Goal: Task Accomplishment & Management: Manage account settings

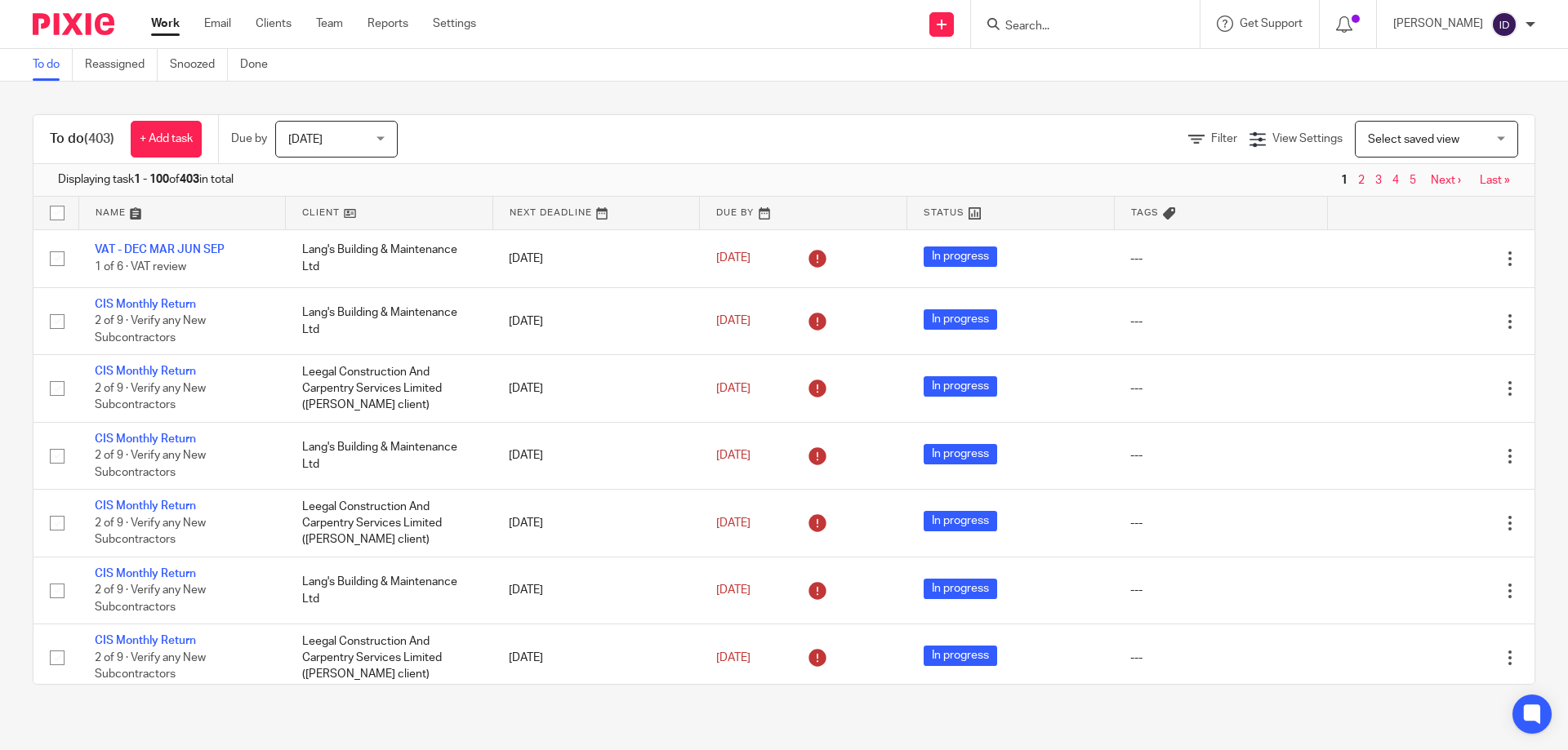
click at [1076, 14] on form at bounding box center [1091, 24] width 174 height 21
click at [1067, 26] on input "Search" at bounding box center [1077, 27] width 147 height 14
type input "j"
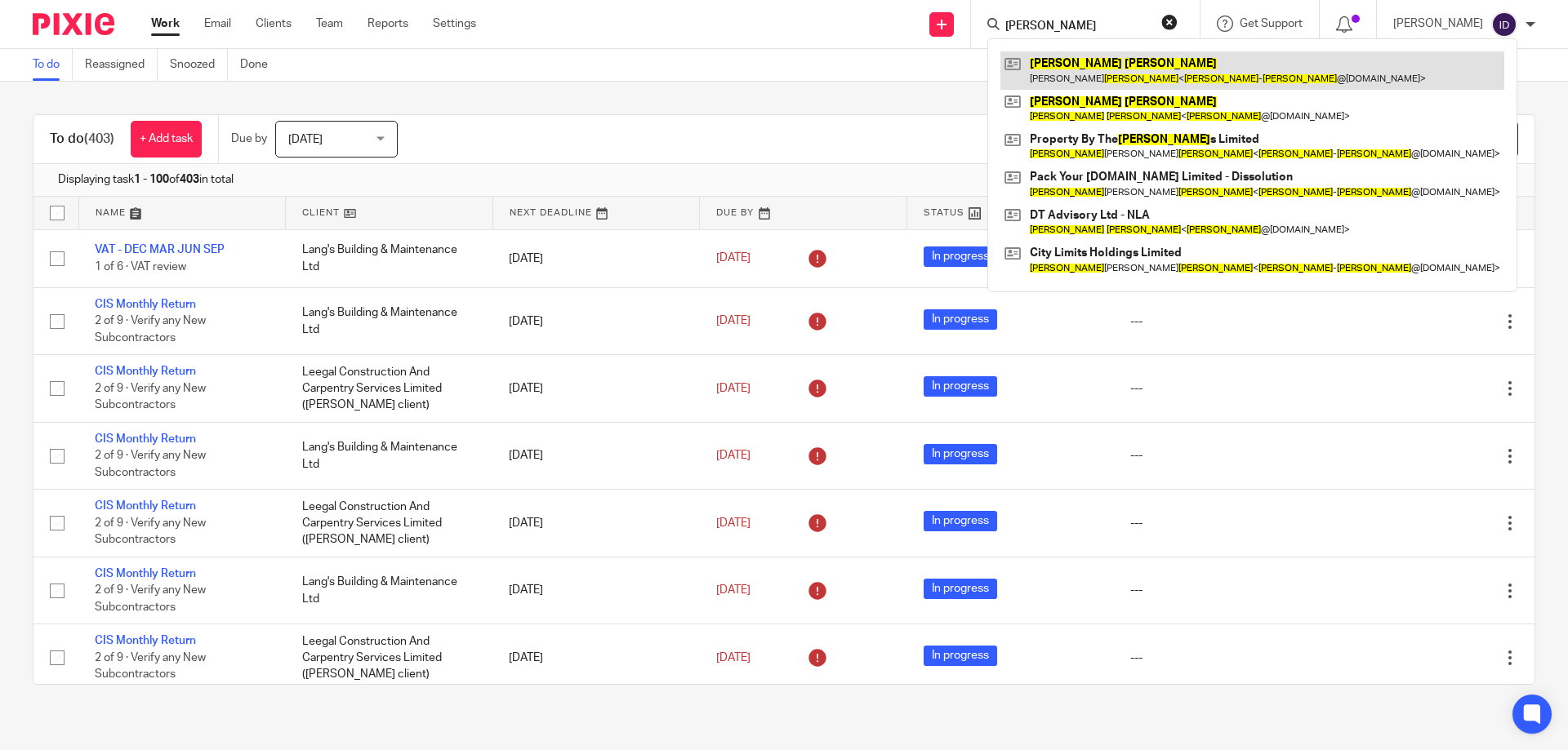
type input "robert johnson"
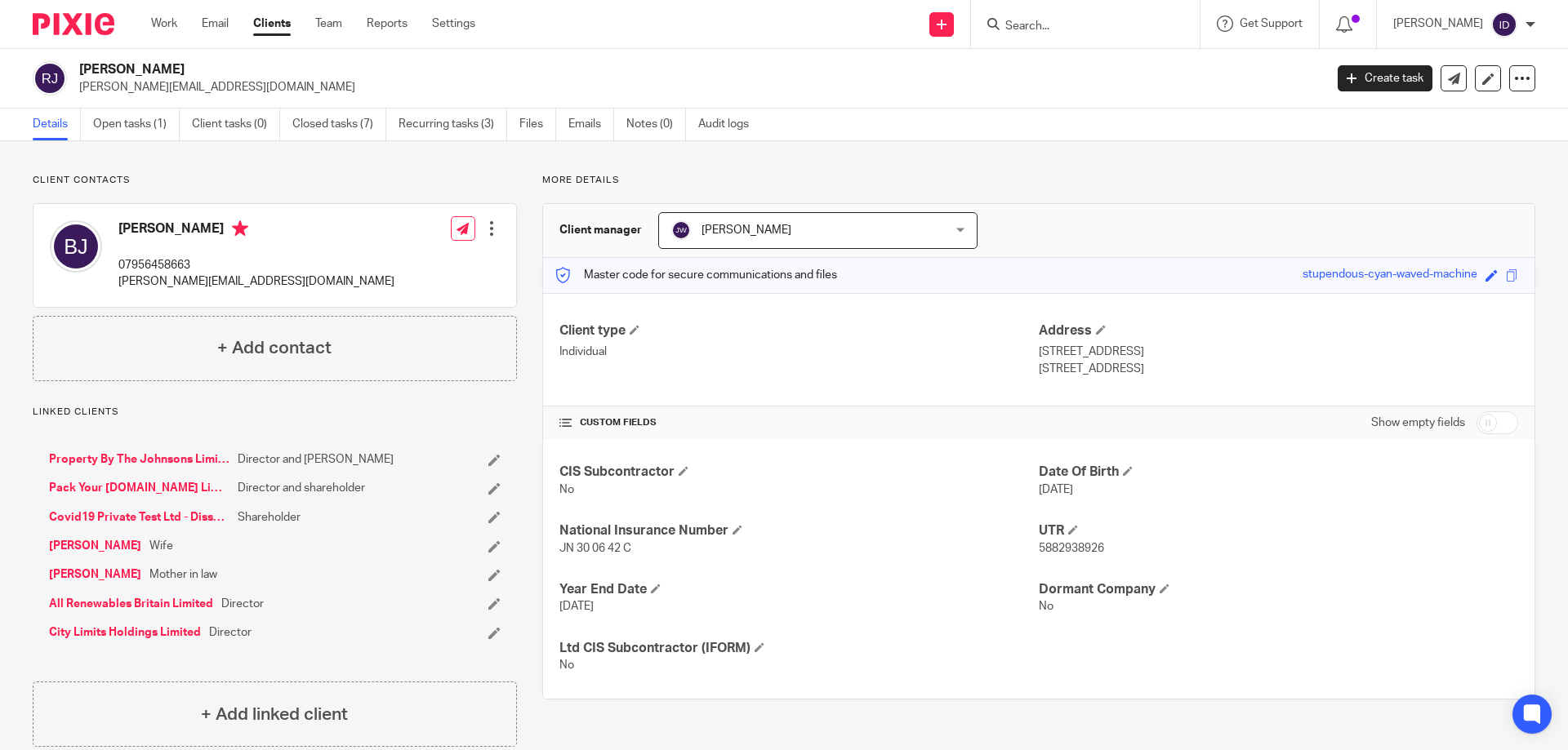
drag, startPoint x: 121, startPoint y: 455, endPoint x: 127, endPoint y: 478, distance: 23.8
click at [1067, 30] on input "Search" at bounding box center [1077, 27] width 147 height 14
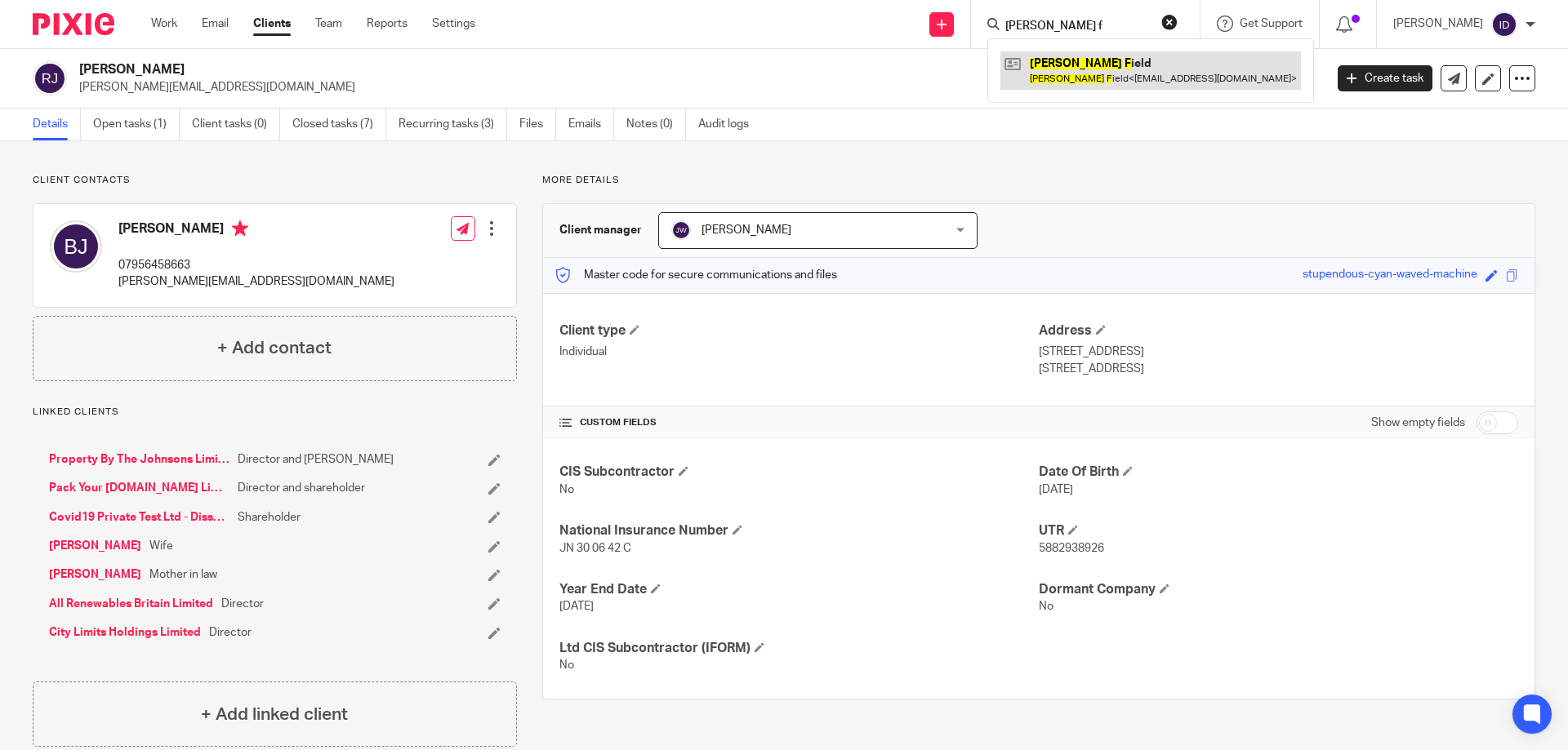
type input "chas f"
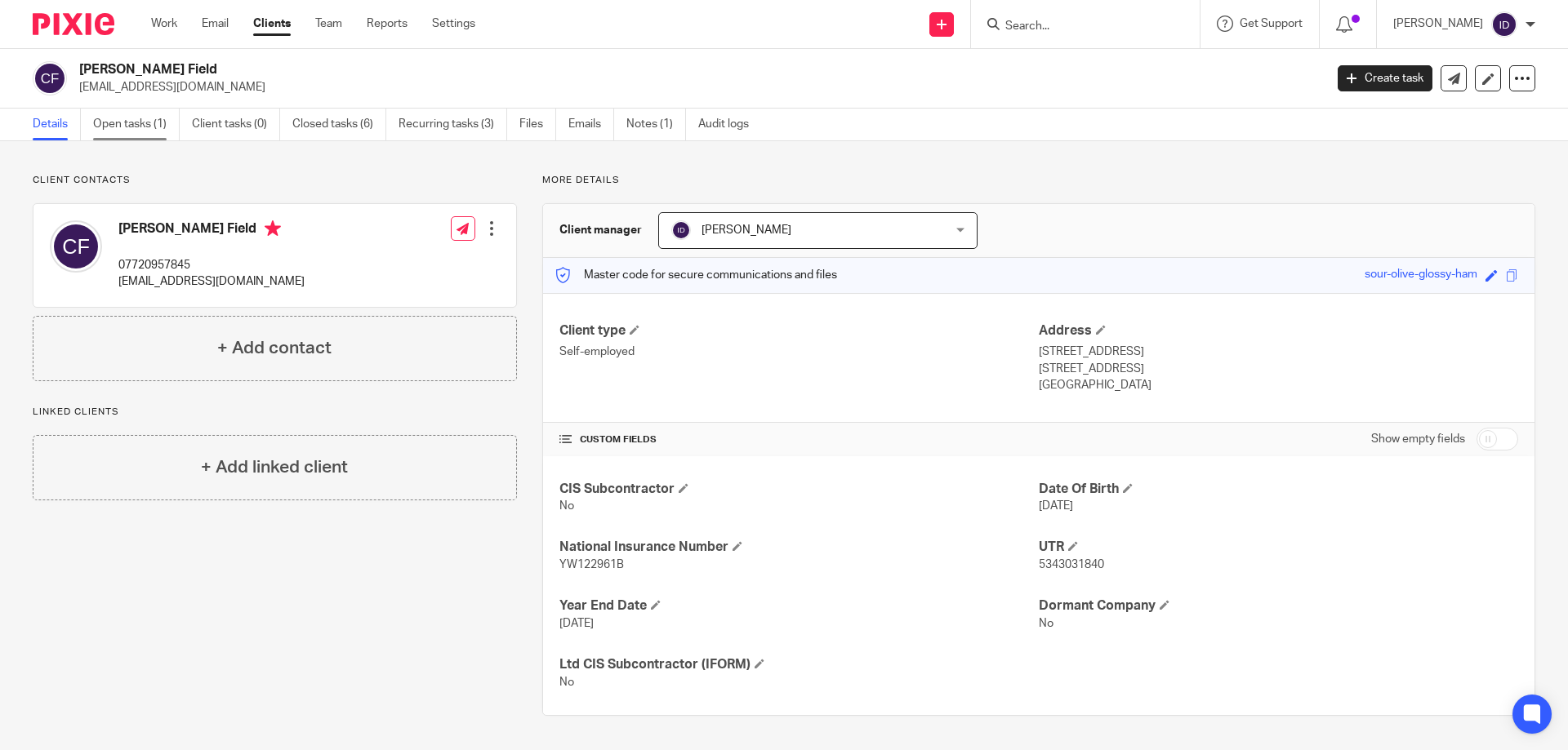
click at [115, 119] on link "Open tasks (1)" at bounding box center [136, 124] width 87 height 32
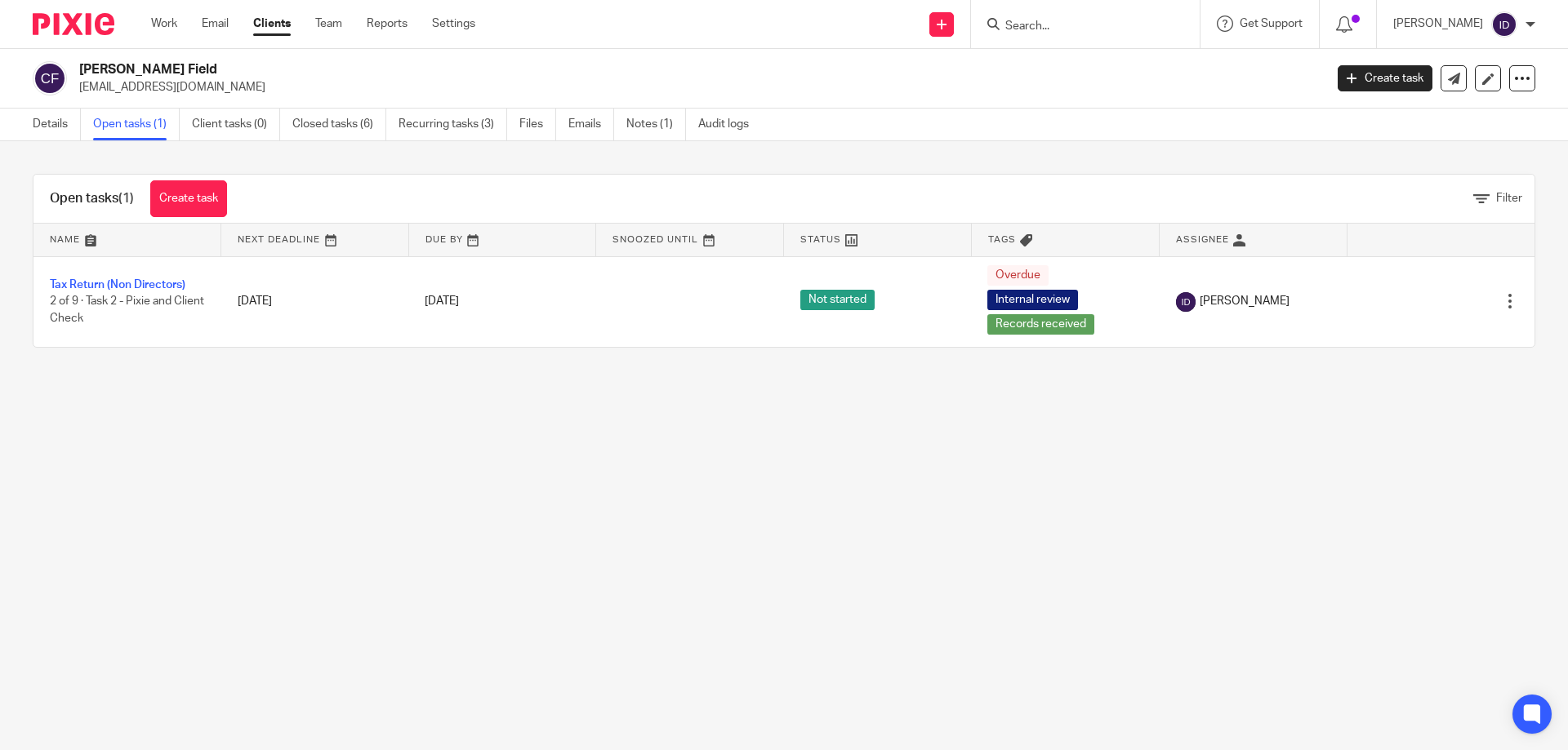
click at [61, 121] on link "Details" at bounding box center [56, 124] width 48 height 32
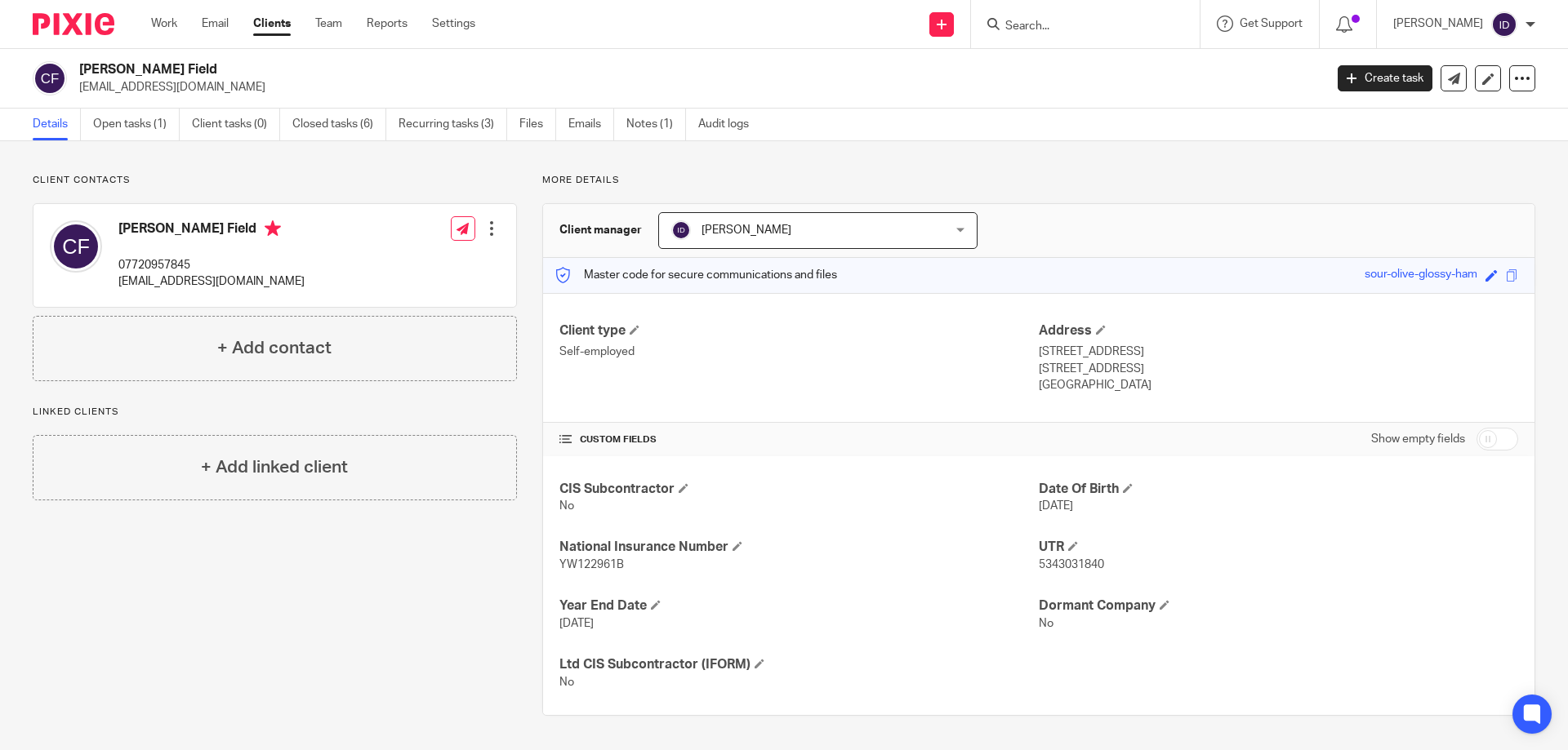
click at [1058, 22] on input "Search" at bounding box center [1077, 27] width 147 height 14
click at [1059, 17] on form at bounding box center [1091, 24] width 174 height 21
click at [1074, 28] on input "Search" at bounding box center [1077, 27] width 147 height 14
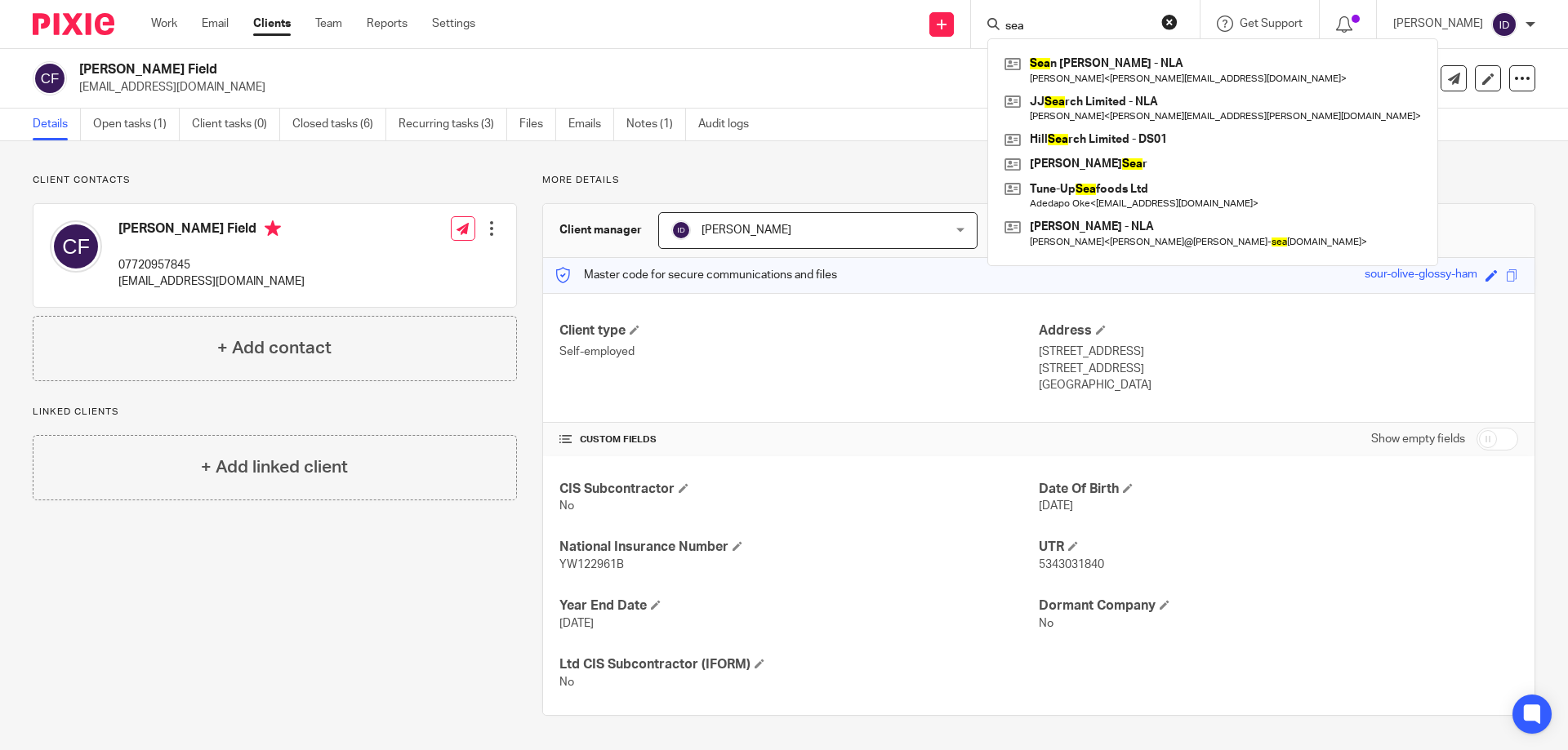
type input "seas"
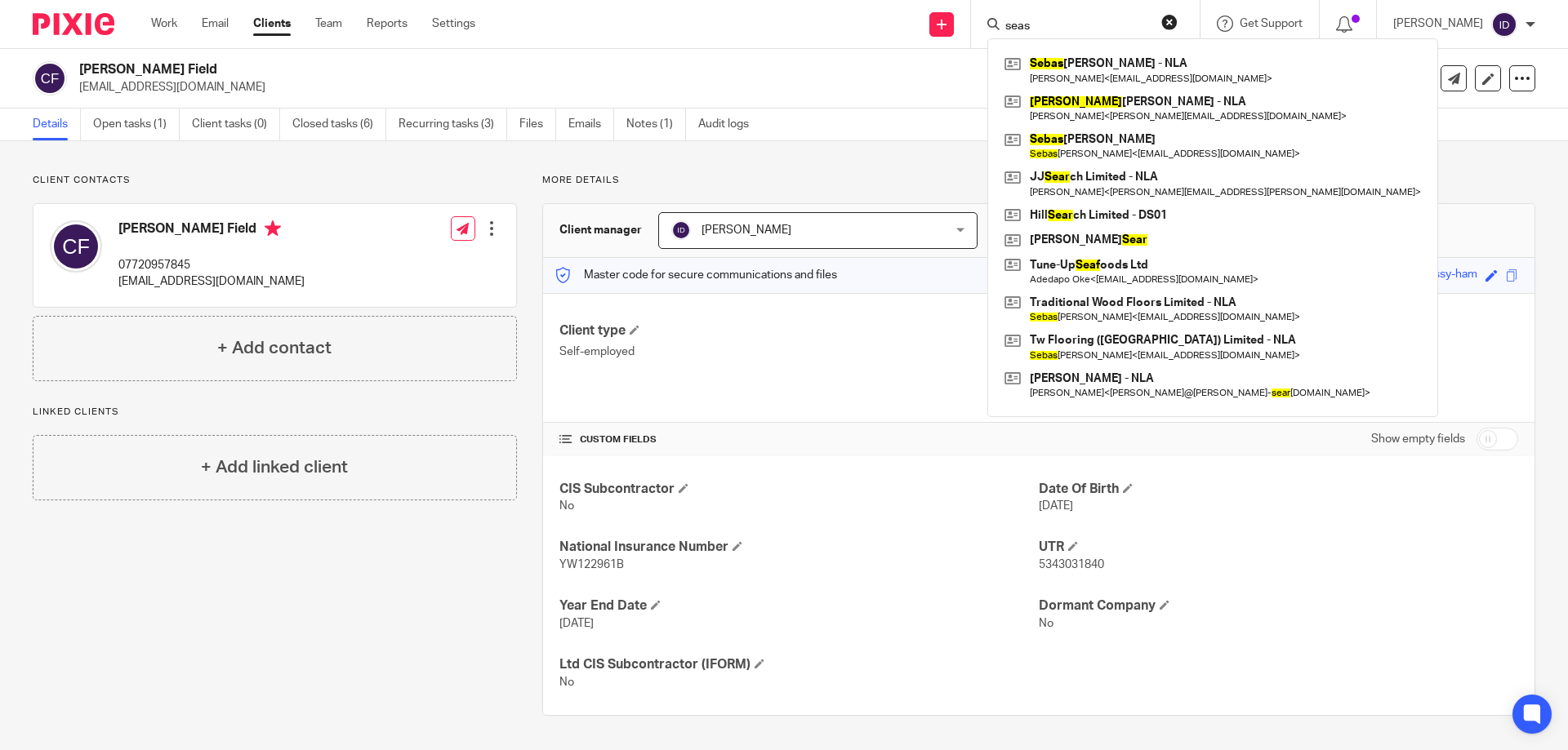
drag, startPoint x: 1074, startPoint y: 29, endPoint x: 1007, endPoint y: 32, distance: 67.1
click at [1007, 32] on div "seas Sebas tian Carter - NLA Seb Carter < seb@traditionalwood.co.uk > Sean Arch…" at bounding box center [1085, 24] width 228 height 48
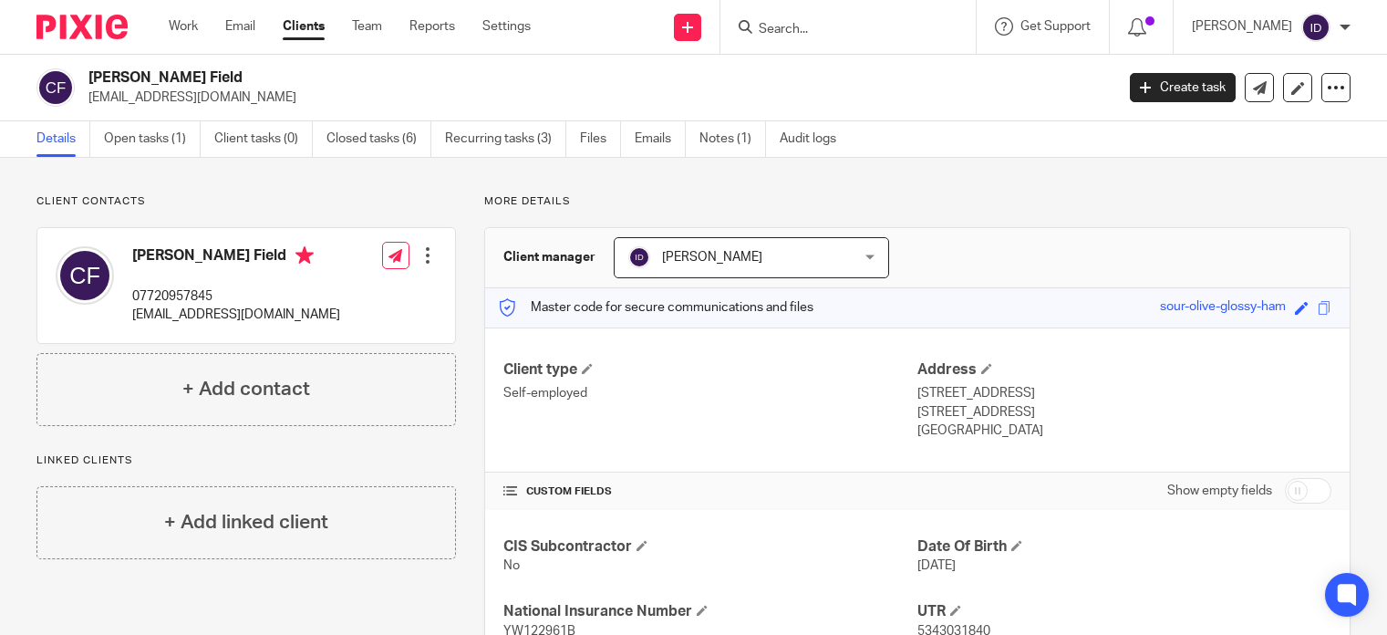
click at [423, 258] on div at bounding box center [428, 255] width 18 height 18
click at [338, 293] on link "Edit contact" at bounding box center [342, 296] width 174 height 26
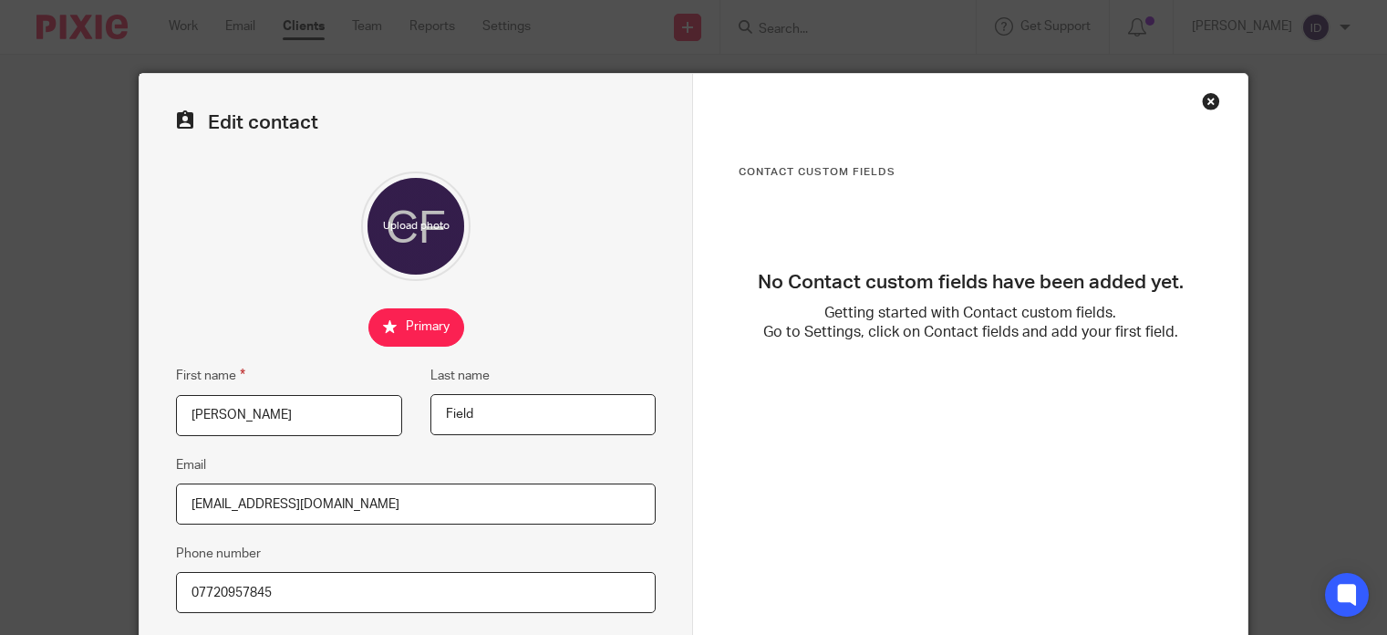
scroll to position [182, 0]
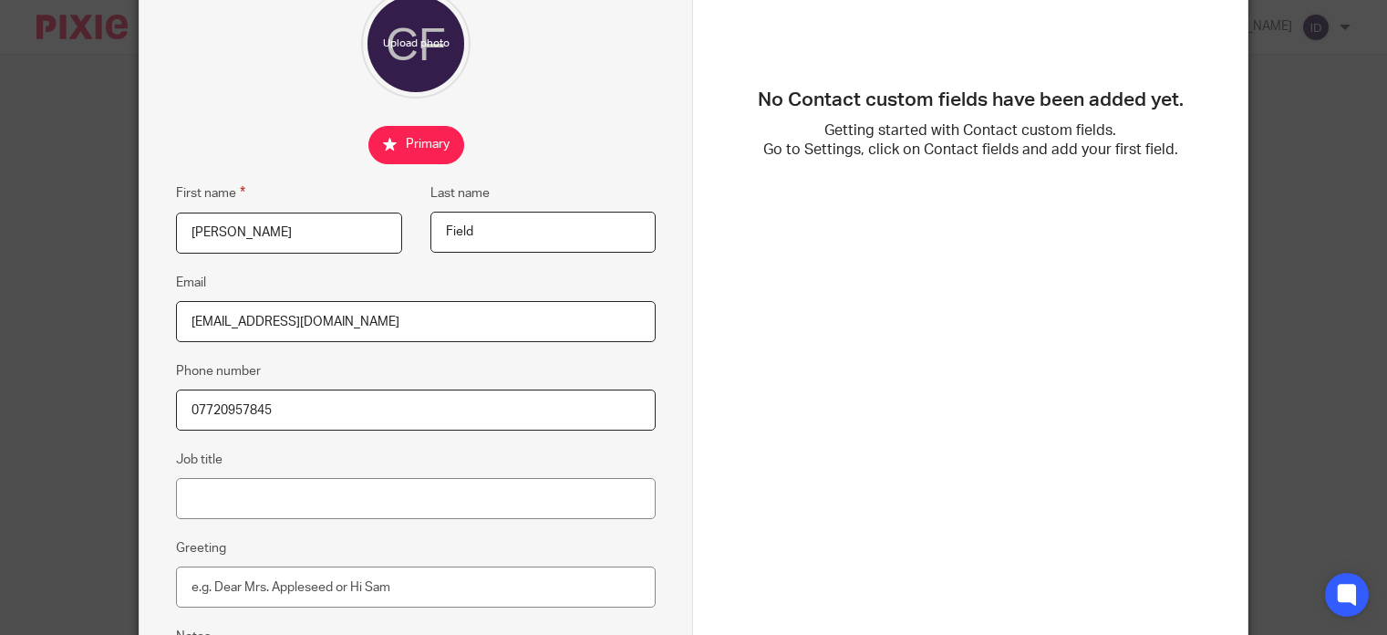
drag, startPoint x: 291, startPoint y: 403, endPoint x: 105, endPoint y: 404, distance: 186.1
click at [105, 404] on div "Edit contact First name [PERSON_NAME] Last name Field Email [EMAIL_ADDRESS][DOM…" at bounding box center [693, 317] width 1387 height 635
type input "0"
paste input "07999394955"
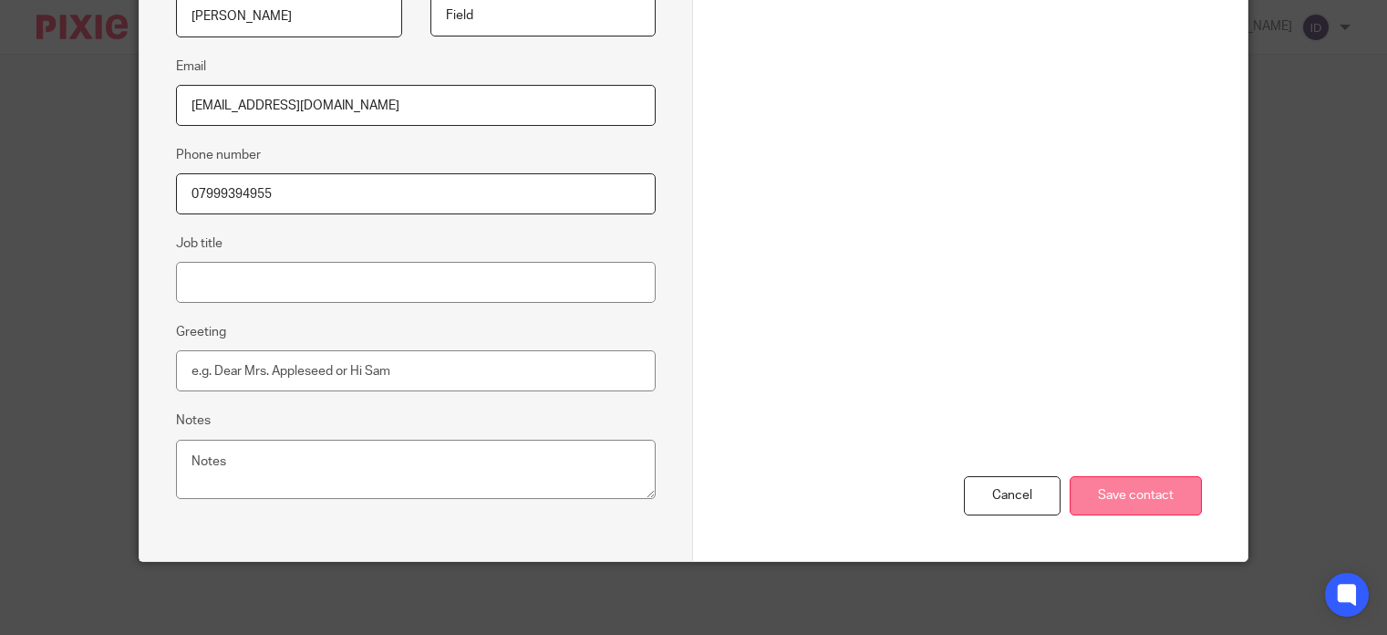
type input "07999394955"
click at [1116, 492] on input "Save contact" at bounding box center [1136, 495] width 132 height 39
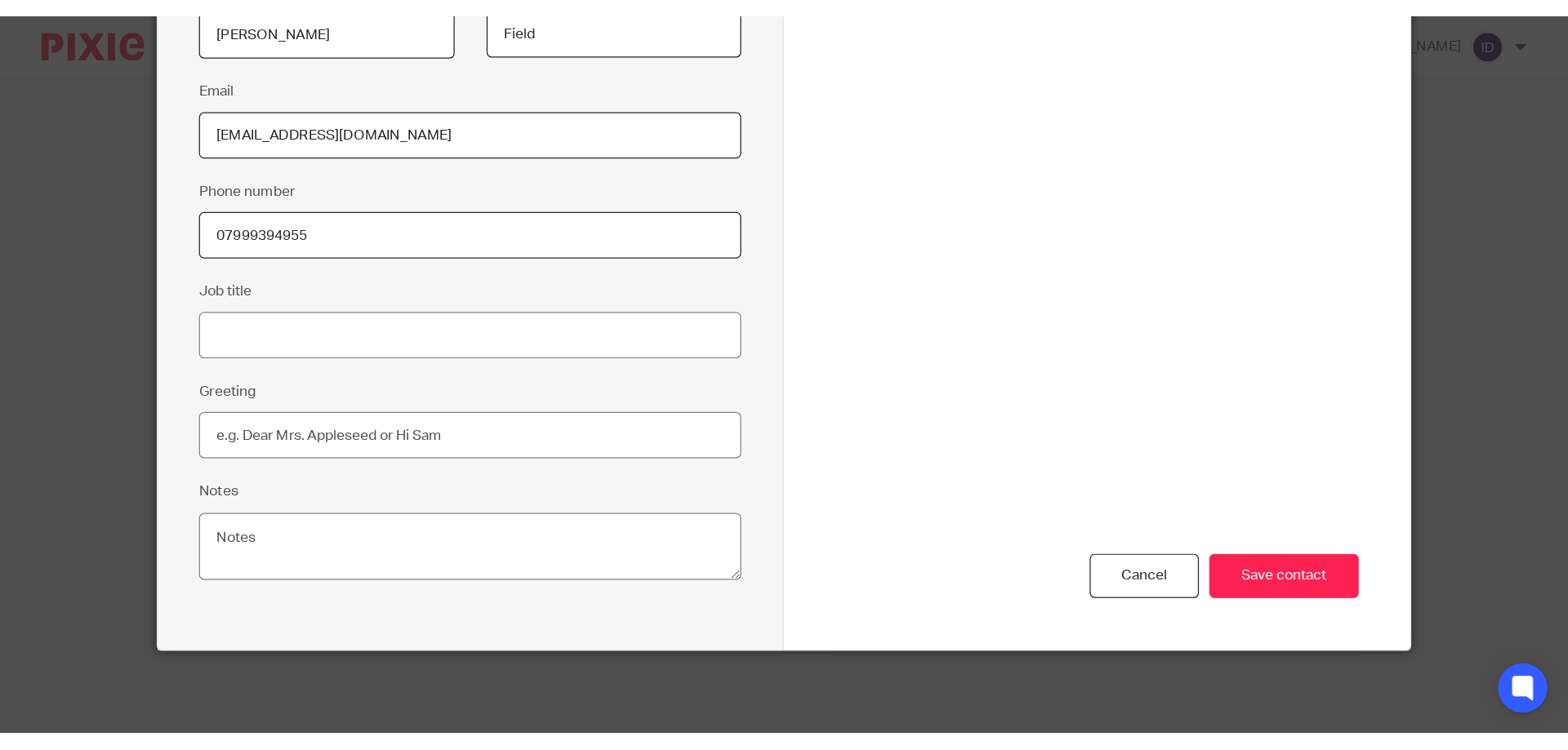
scroll to position [175, 0]
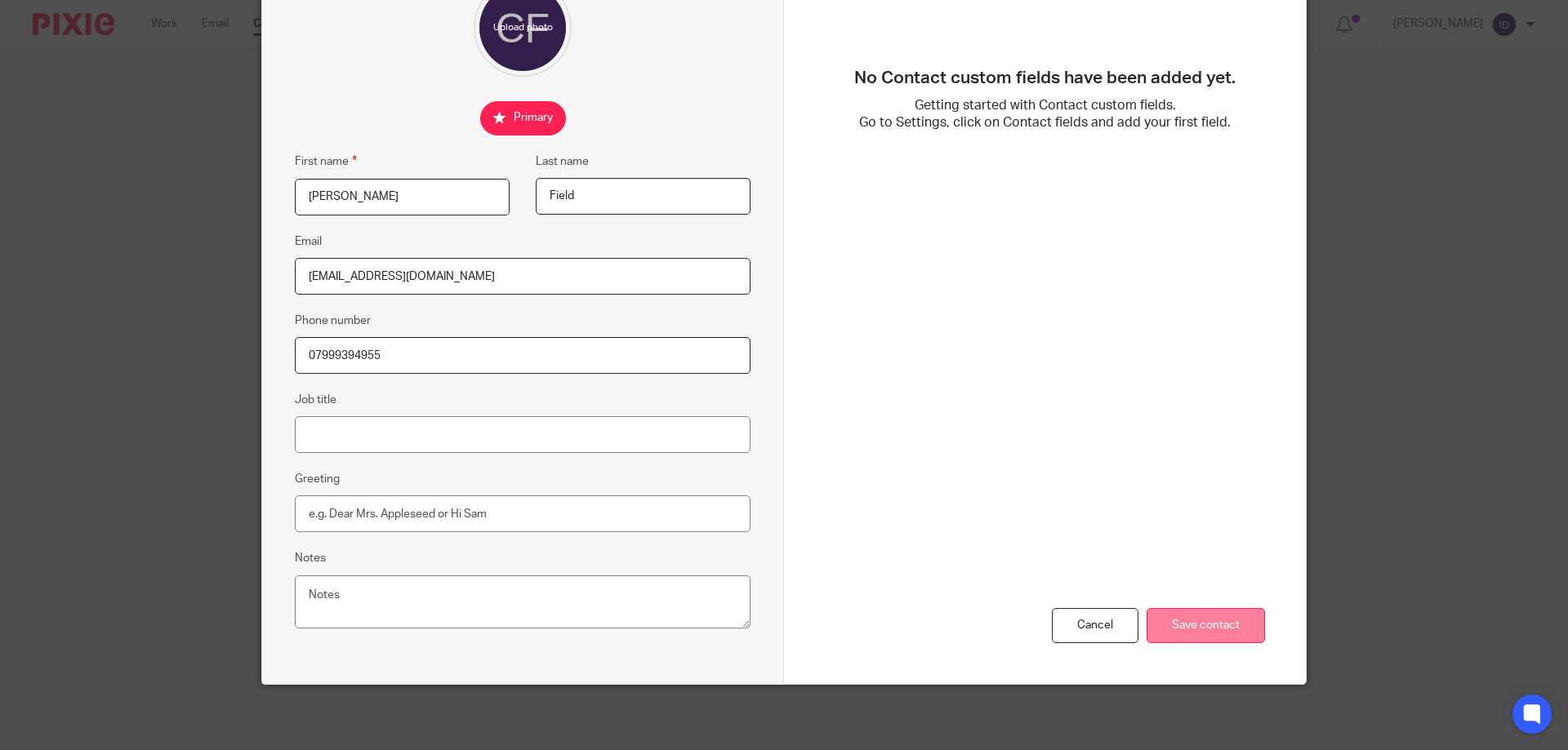
click at [1199, 567] on input "Save contact" at bounding box center [1206, 626] width 118 height 35
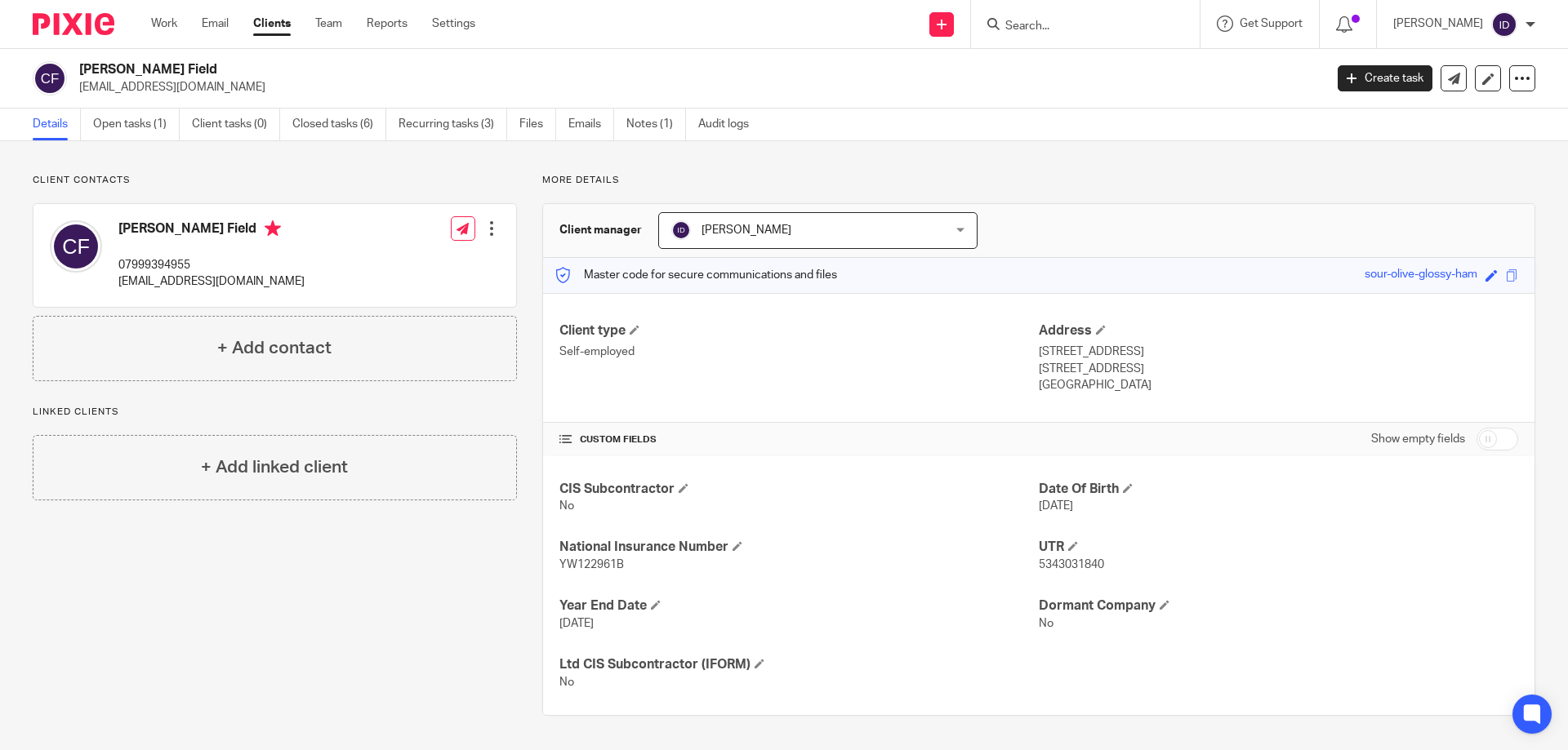
click at [1062, 32] on input "Search" at bounding box center [1077, 27] width 147 height 14
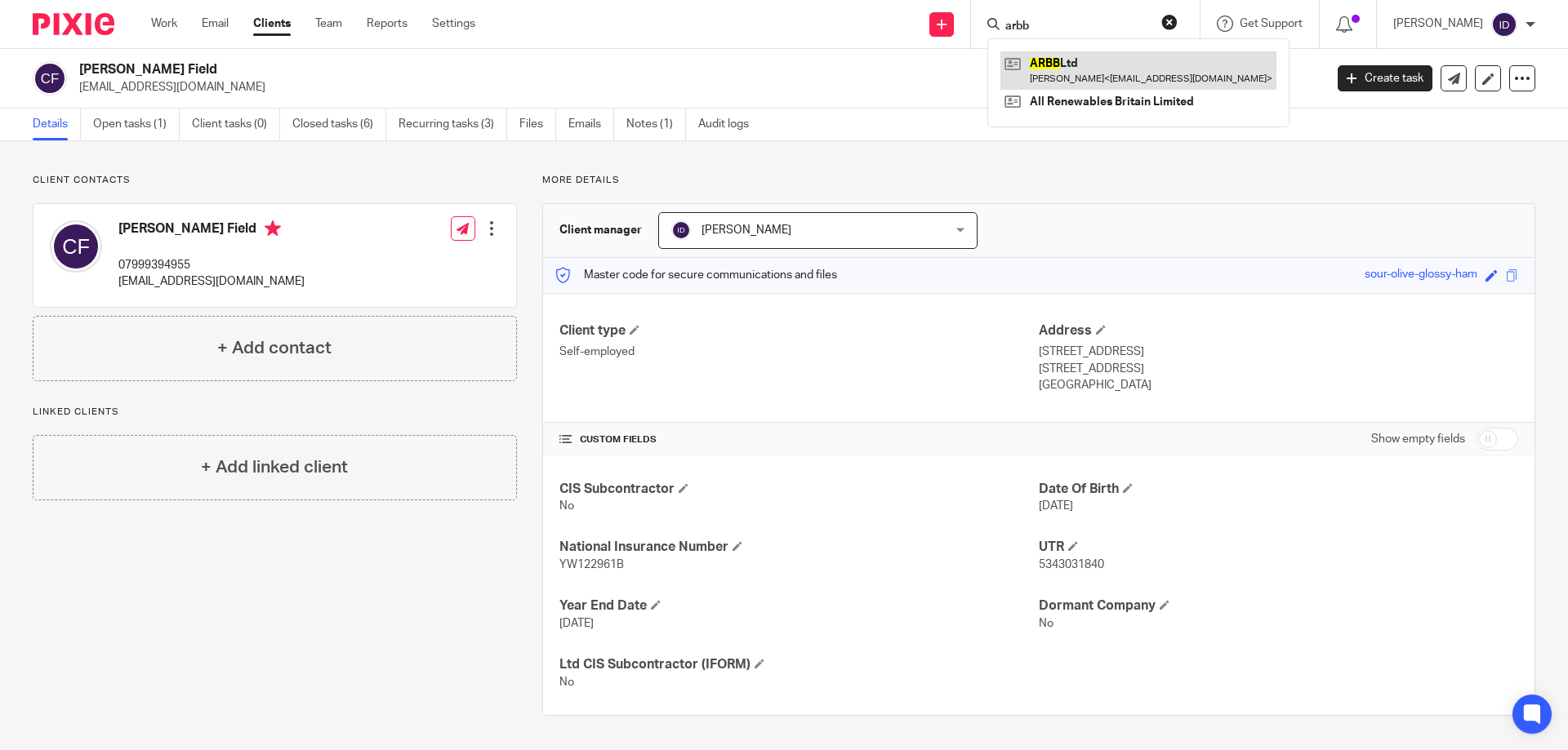
type input "arbb"
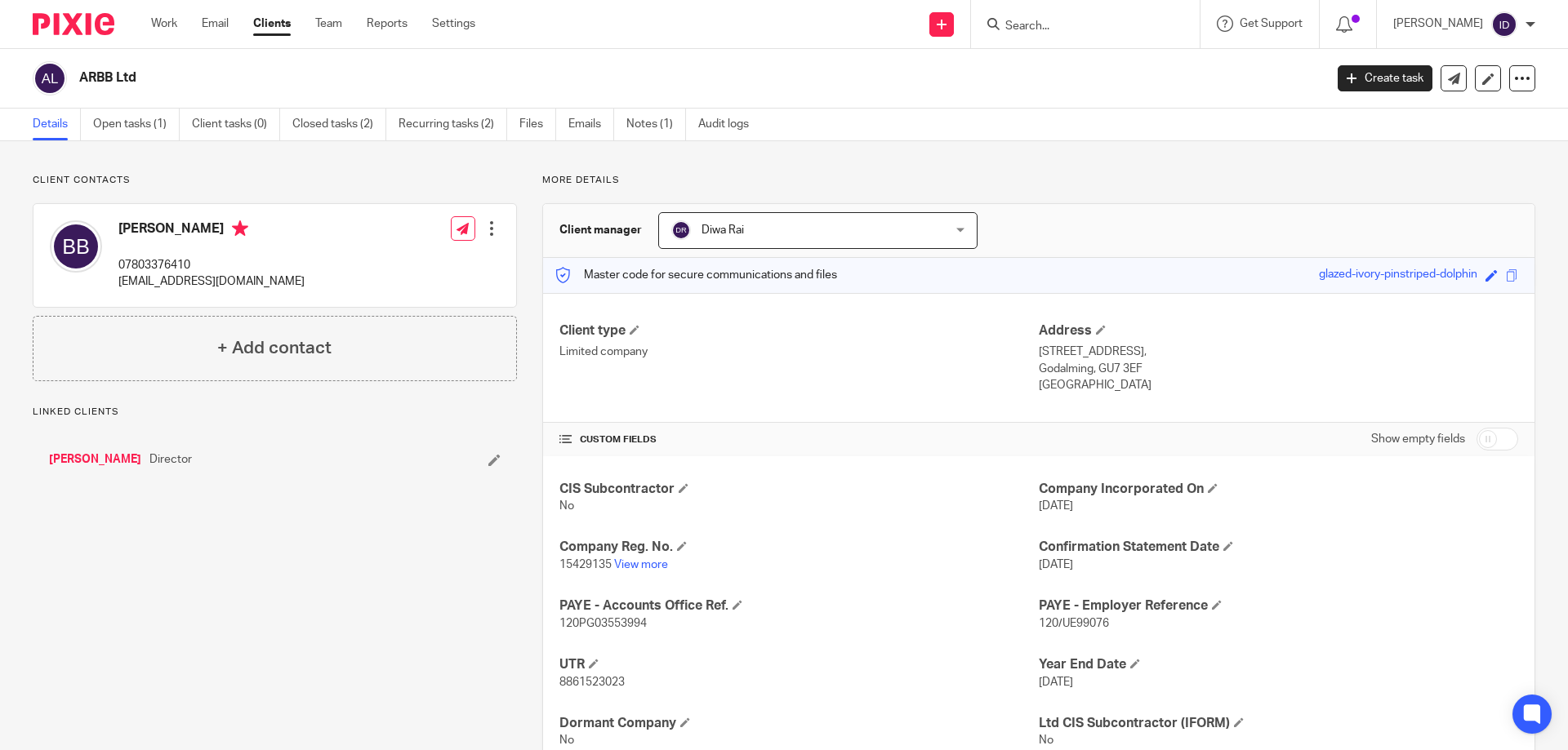
drag, startPoint x: 654, startPoint y: 561, endPoint x: 654, endPoint y: 530, distance: 31.0
click at [149, 115] on link "Open tasks (1)" at bounding box center [136, 124] width 87 height 32
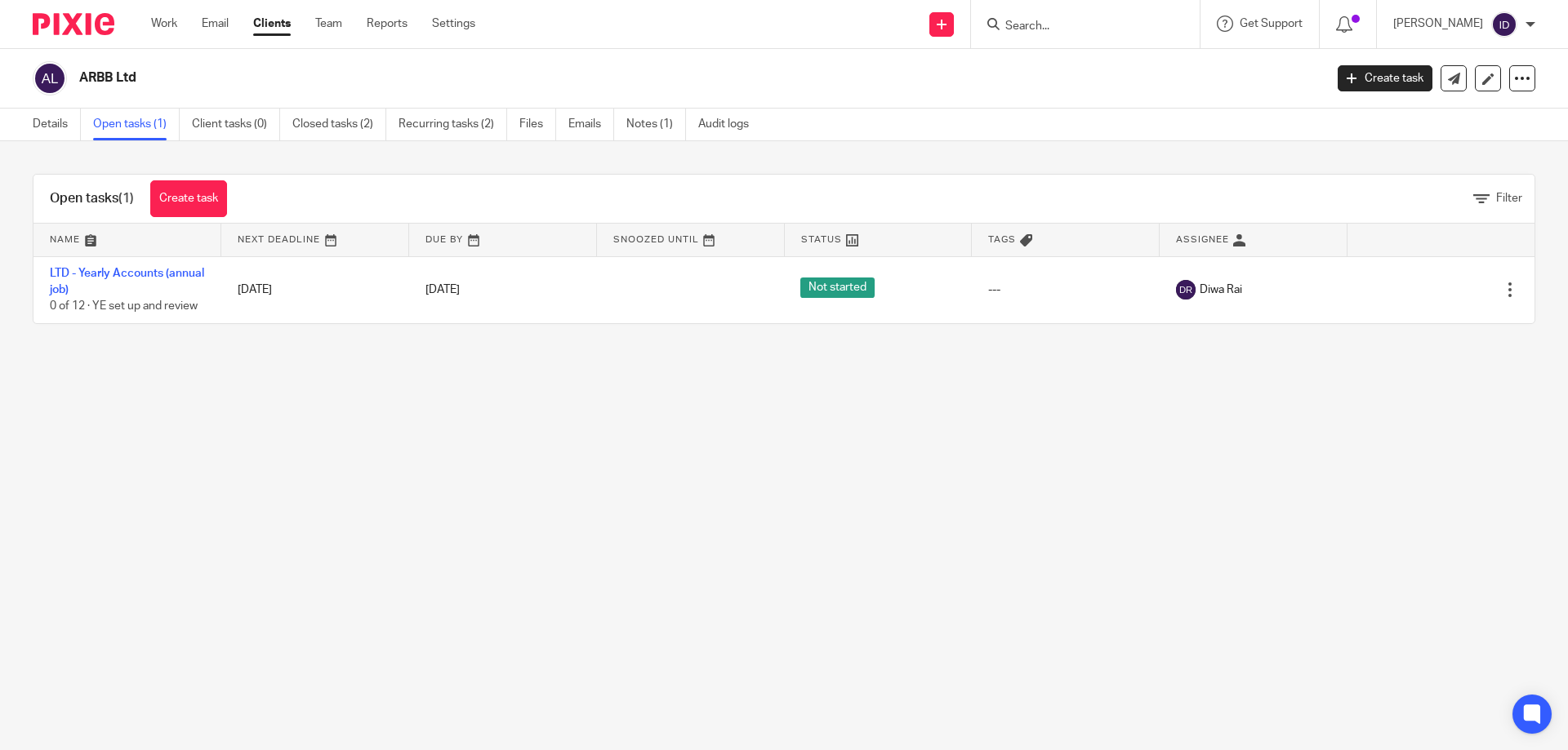
click at [64, 127] on link "Details" at bounding box center [56, 124] width 48 height 32
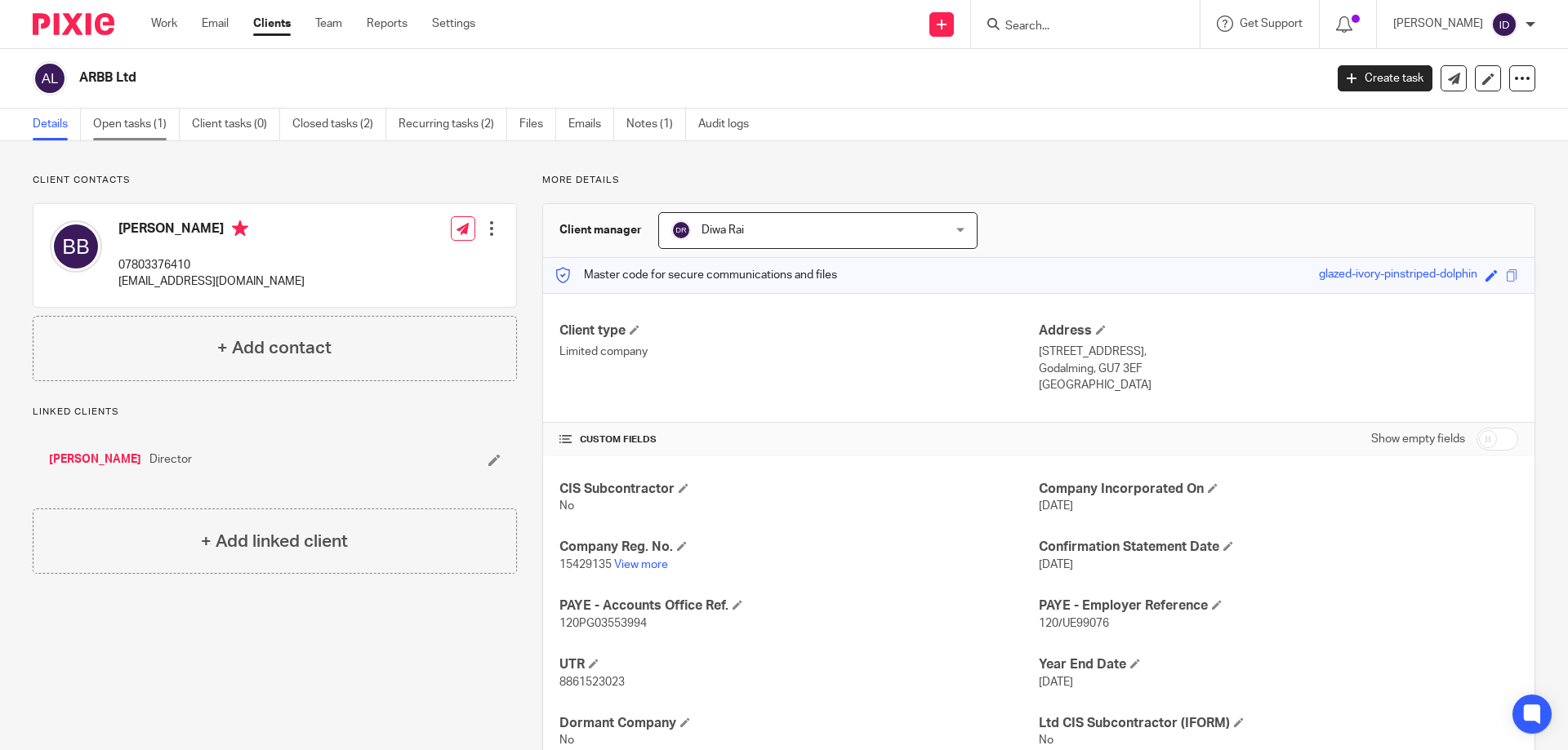
click at [122, 127] on link "Open tasks (1)" at bounding box center [136, 124] width 87 height 32
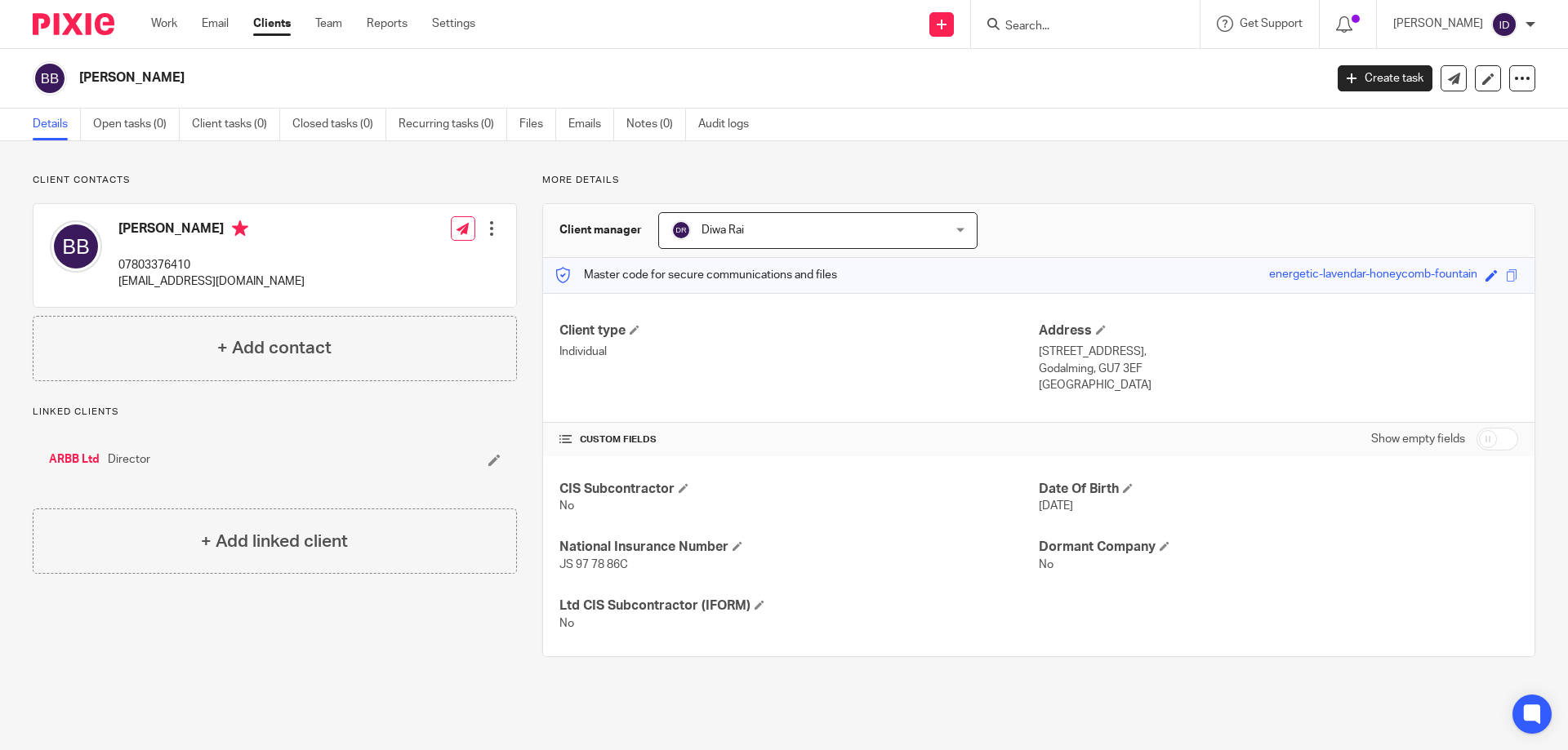
click at [79, 457] on link "ARBB Ltd" at bounding box center [74, 459] width 51 height 16
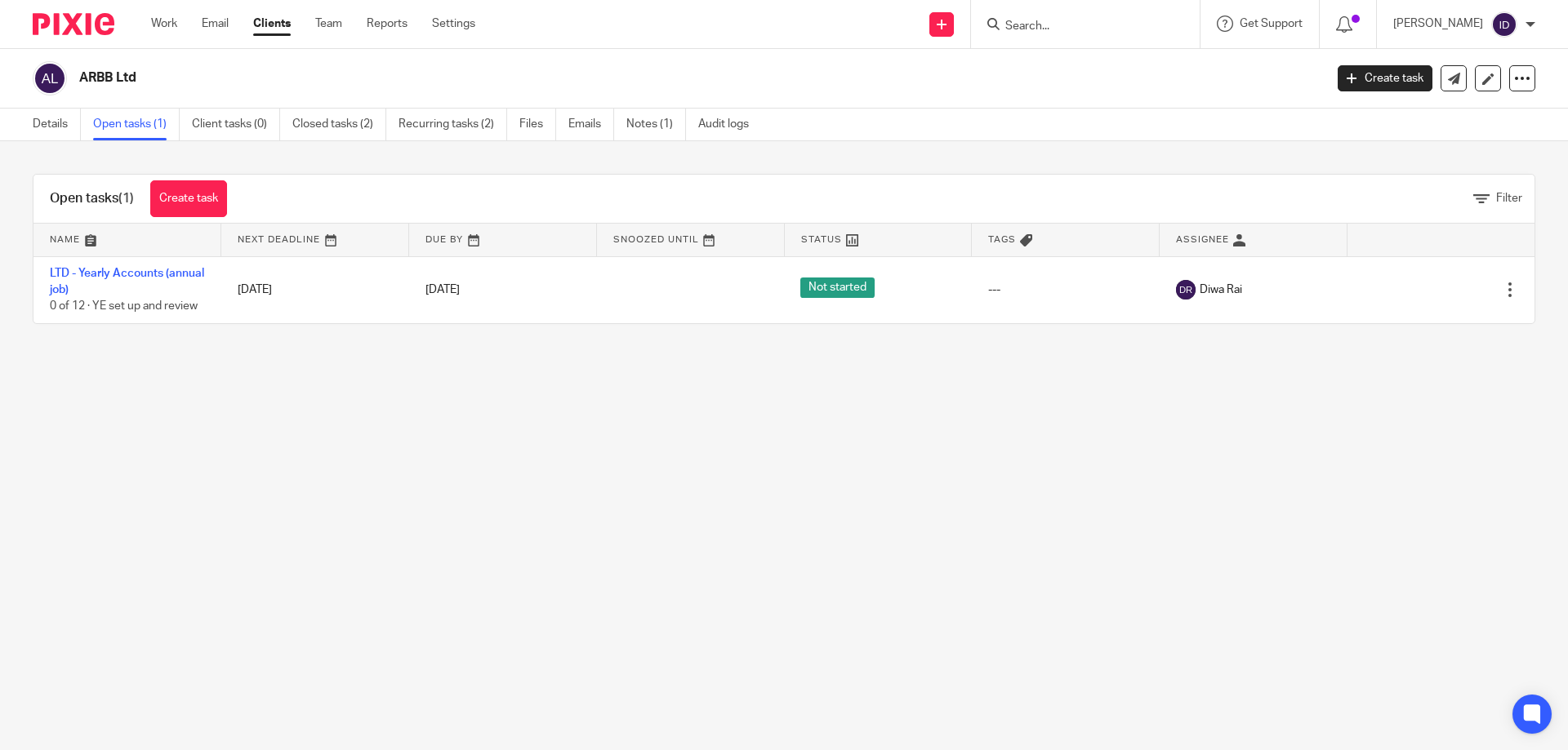
click at [128, 274] on link "LTD - Yearly Accounts (annual job)" at bounding box center [127, 281] width 154 height 28
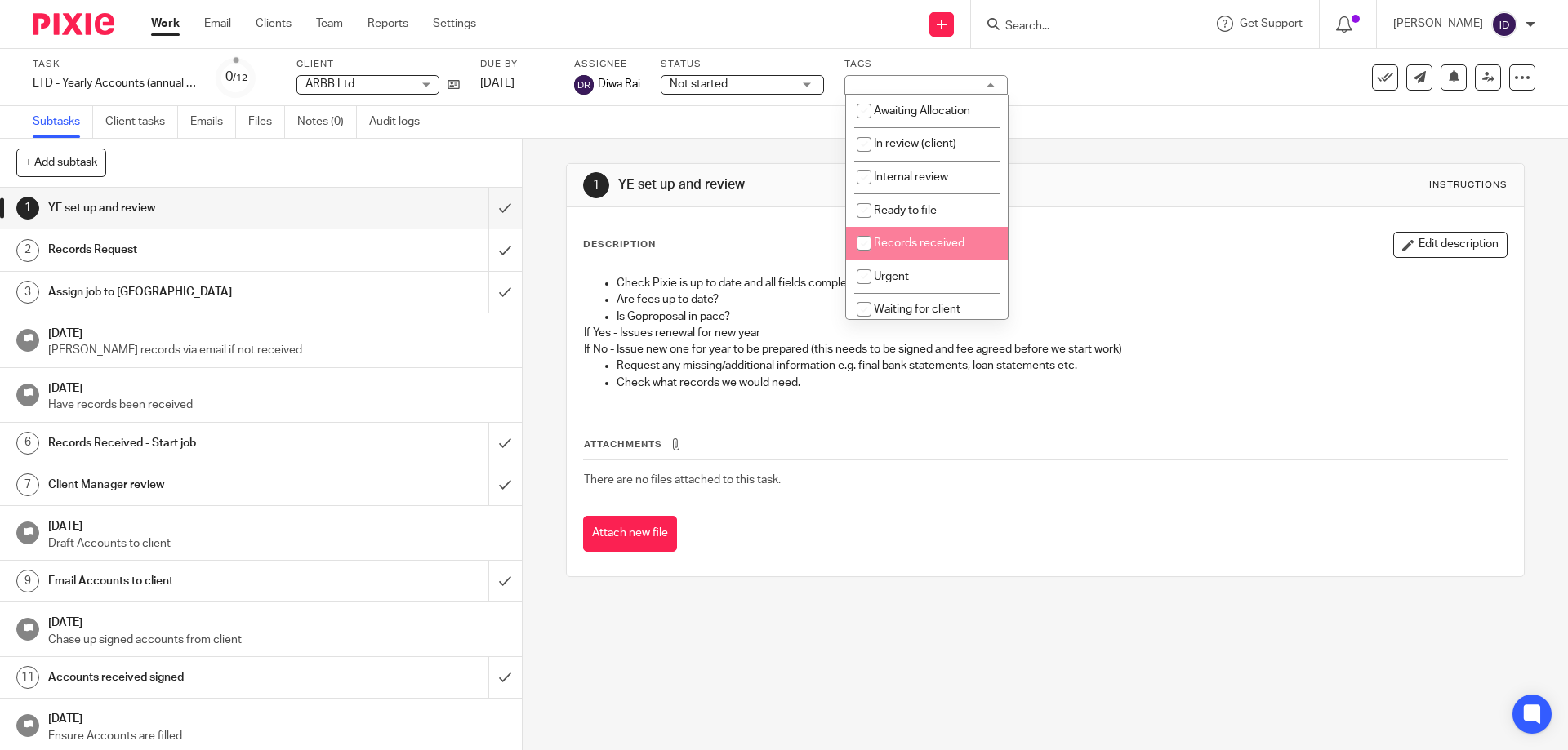
click at [866, 239] on input "checkbox" at bounding box center [864, 243] width 31 height 31
checkbox input "true"
click at [861, 273] on input "checkbox" at bounding box center [864, 277] width 31 height 31
checkbox input "true"
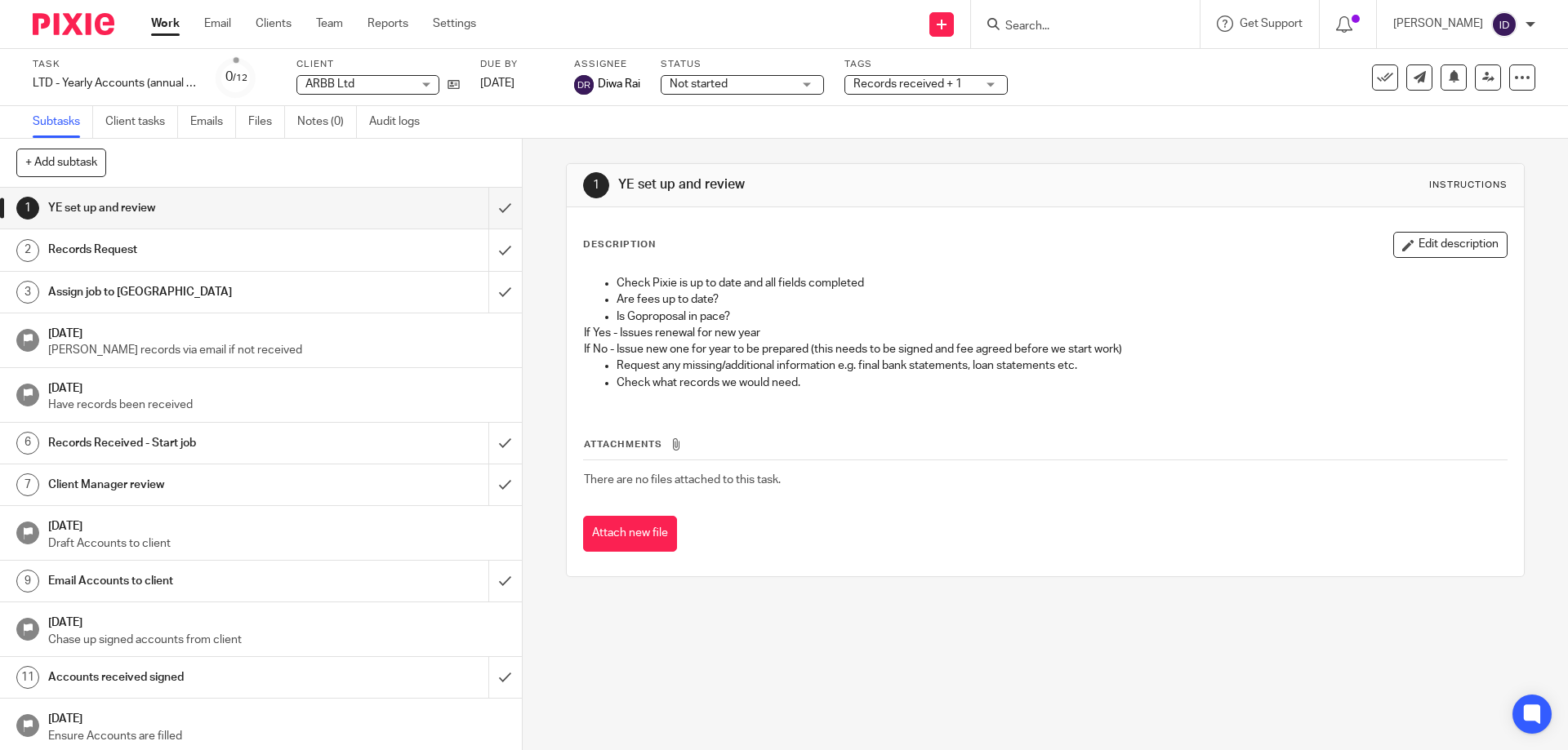
click at [1141, 200] on div "1 YE set up and review Instructions" at bounding box center [1045, 185] width 956 height 43
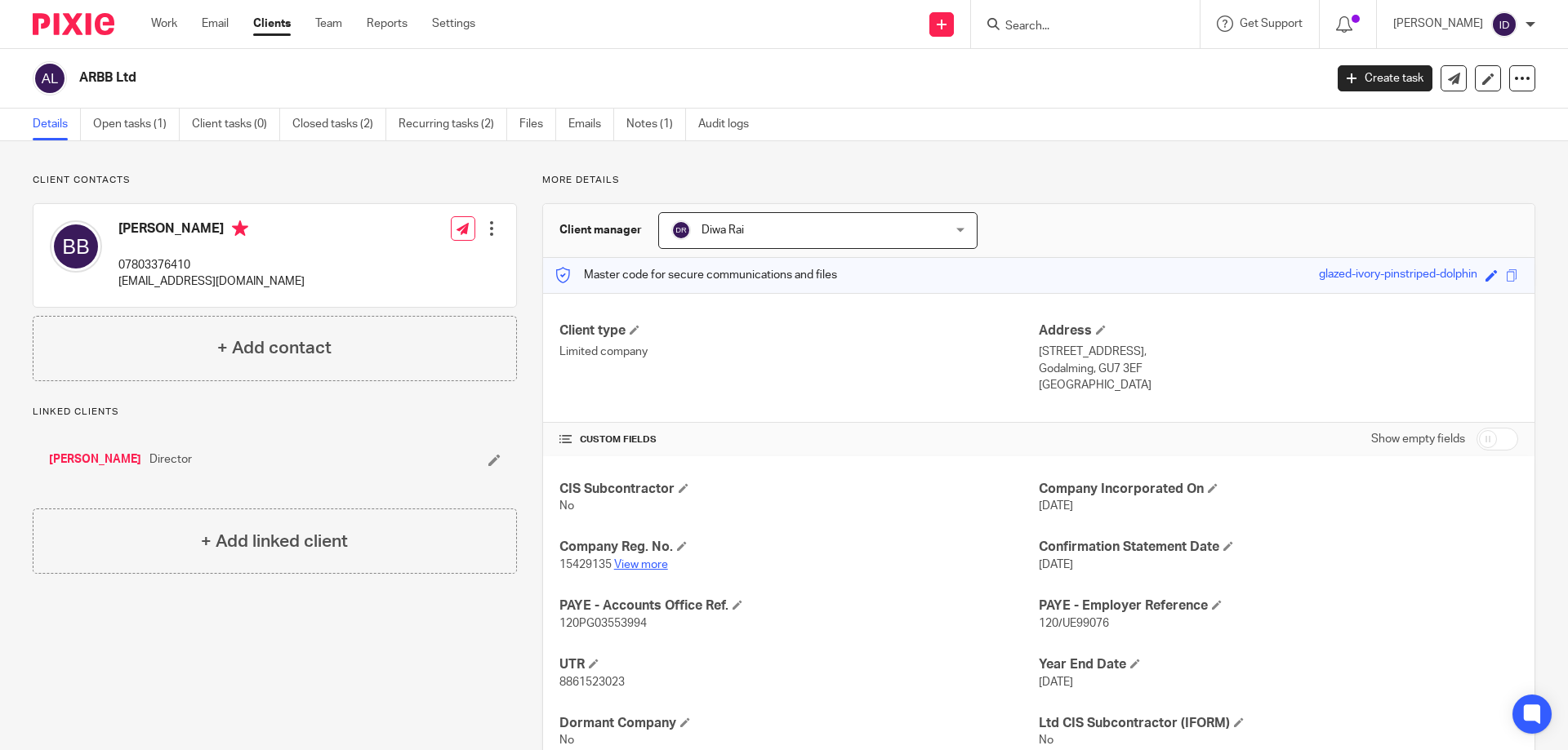
click at [642, 569] on link "View more" at bounding box center [641, 565] width 54 height 12
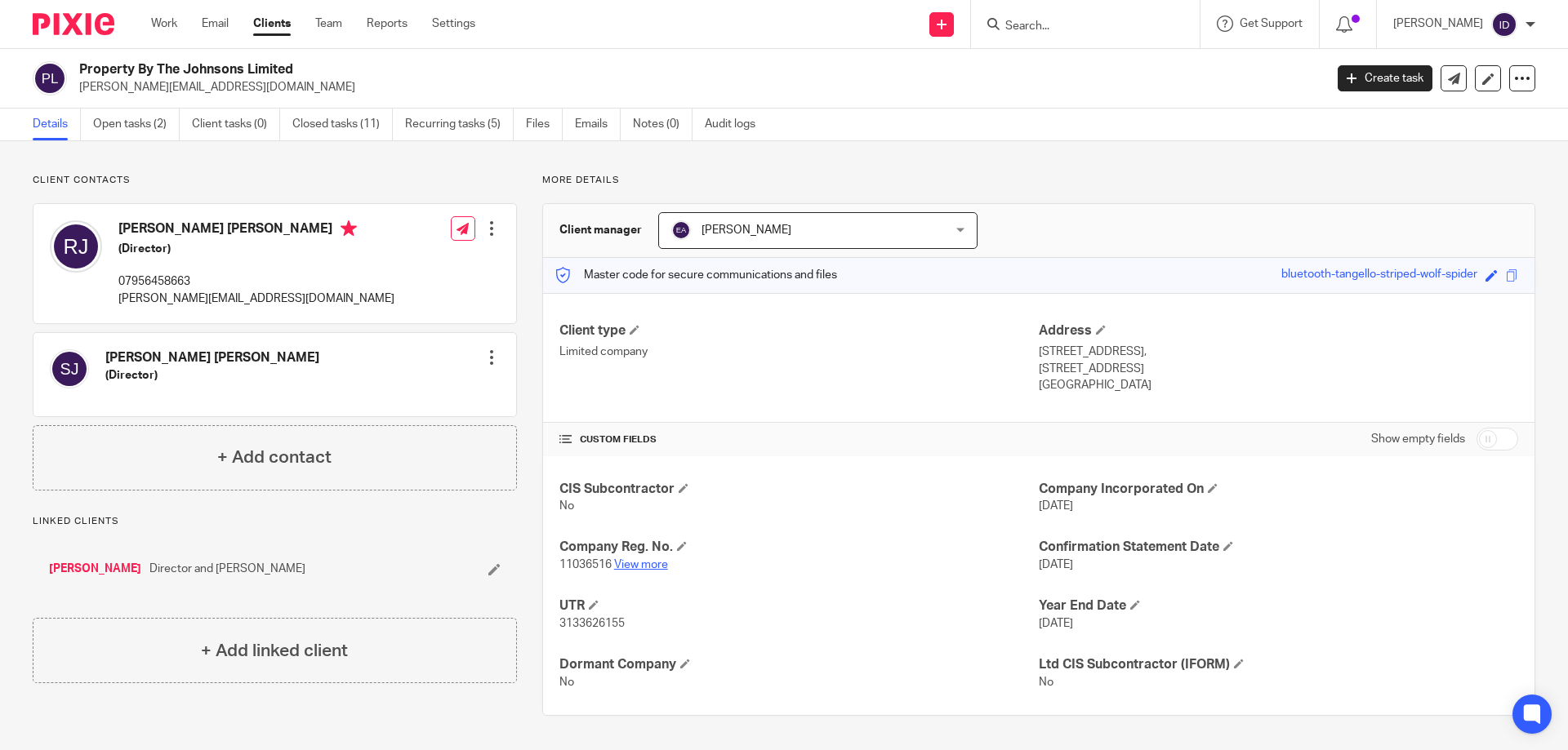
click at [626, 566] on link "View more" at bounding box center [641, 565] width 54 height 12
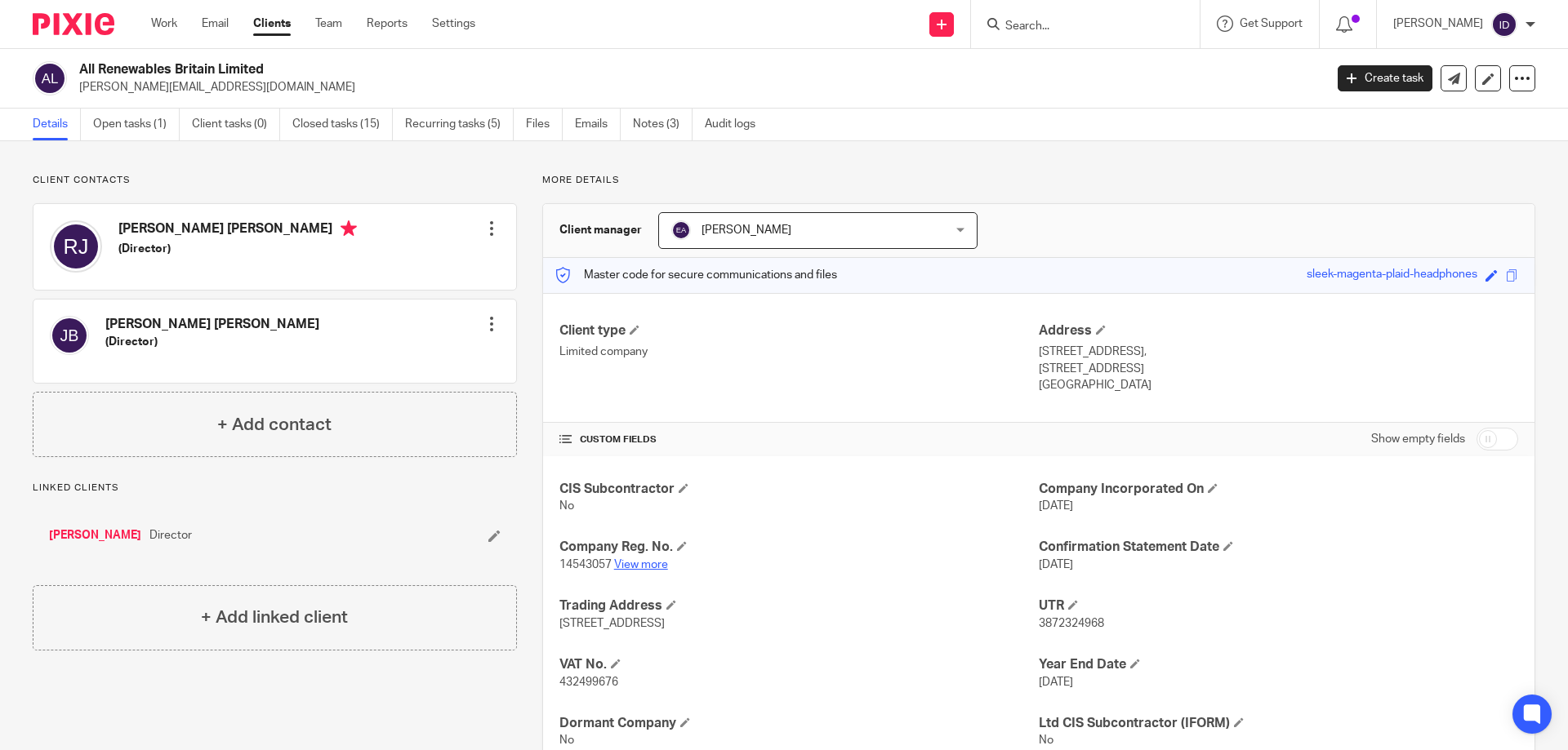
click at [654, 562] on link "View more" at bounding box center [641, 565] width 54 height 12
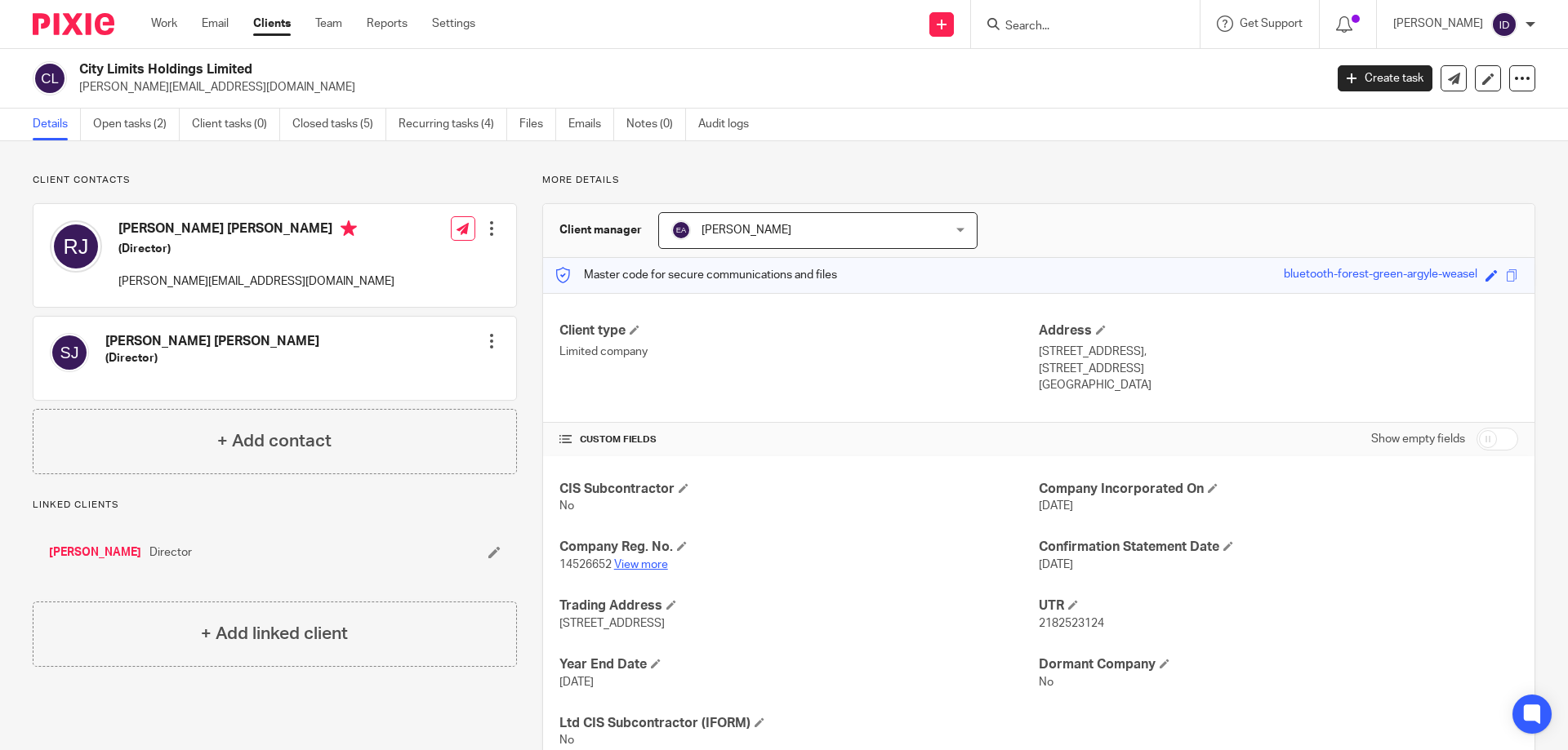
click at [644, 562] on link "View more" at bounding box center [641, 565] width 54 height 12
